Goal: Navigation & Orientation: Find specific page/section

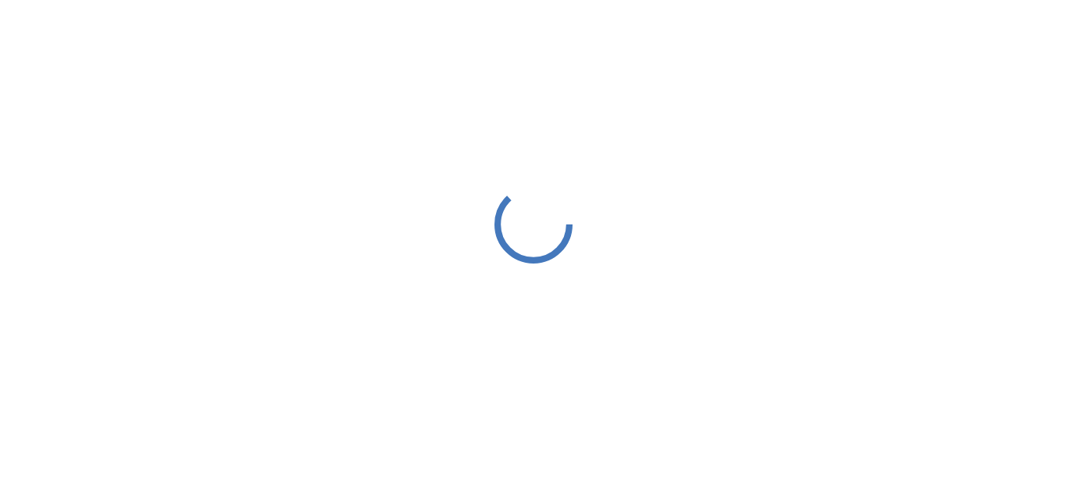
click at [266, 82] on div at bounding box center [533, 224] width 1067 height 448
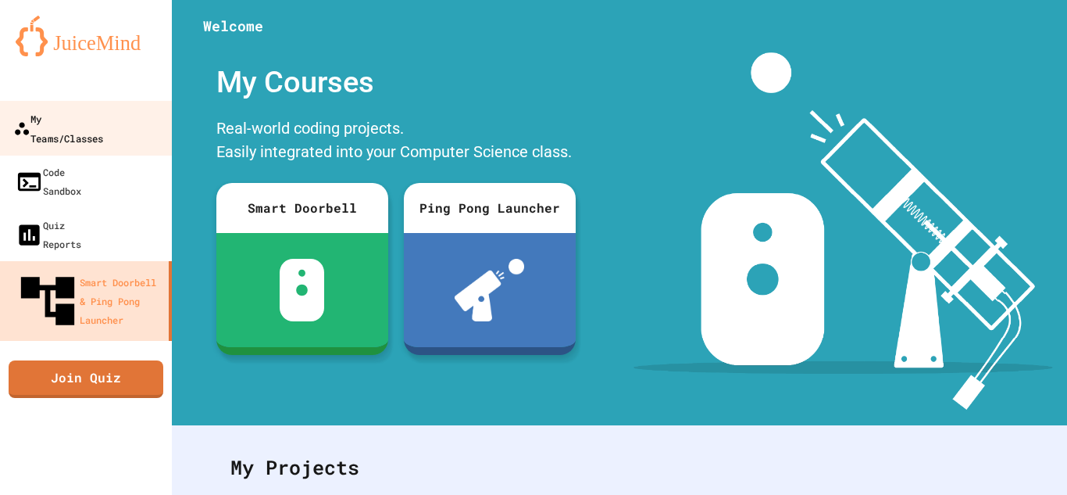
click at [141, 109] on link "My Teams/Classes" at bounding box center [86, 128] width 177 height 55
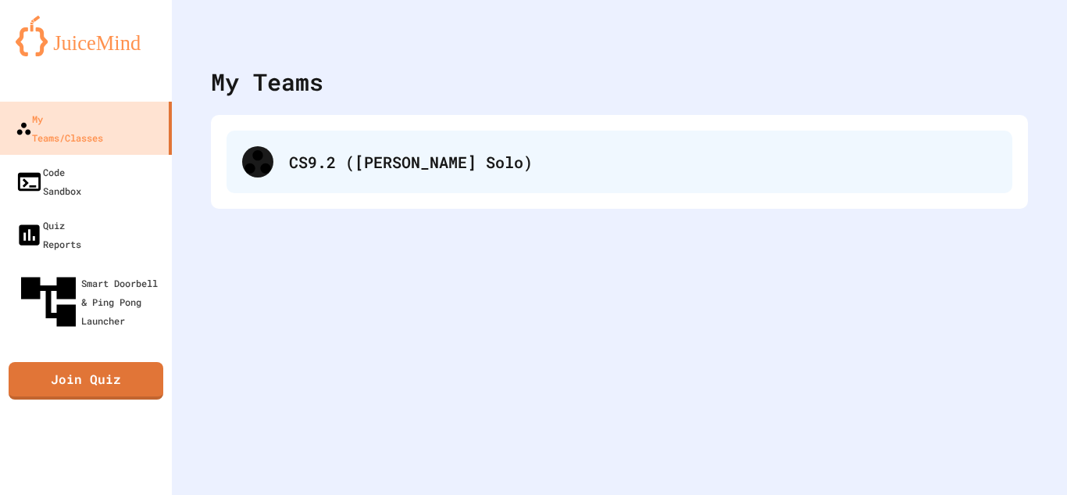
click at [407, 172] on div "CS9.2 ([PERSON_NAME] Solo)" at bounding box center [643, 161] width 708 height 23
